Goal: Find specific page/section: Find specific page/section

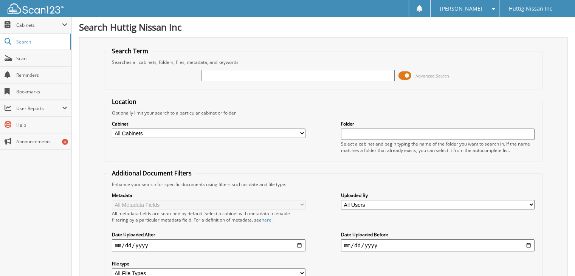
click at [309, 68] on div "Advanced Search" at bounding box center [323, 75] width 431 height 20
click at [312, 73] on input "text" at bounding box center [298, 75] width 194 height 11
type input "16400"
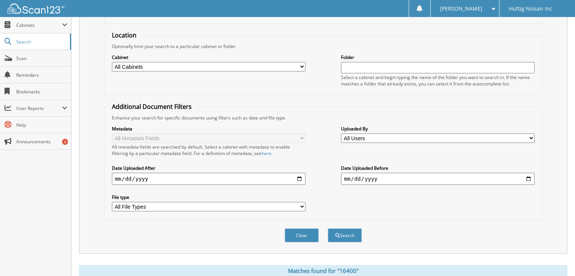
scroll to position [227, 0]
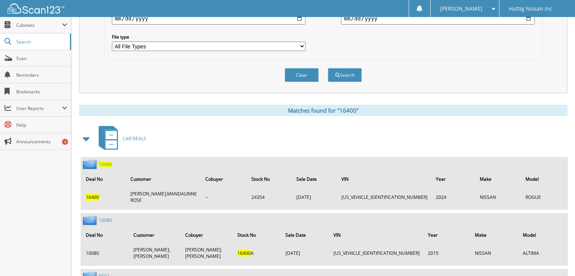
click at [105, 161] on span "16400" at bounding box center [105, 164] width 13 height 6
